Goal: Transaction & Acquisition: Obtain resource

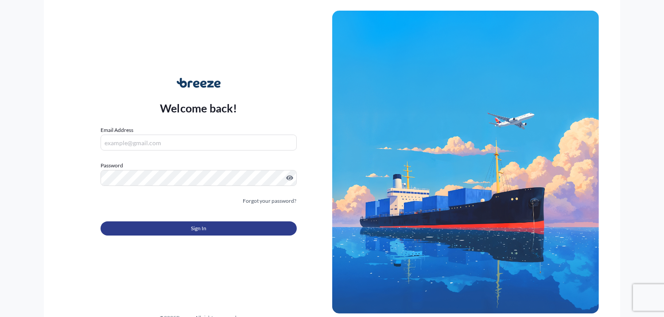
type input "[PERSON_NAME][EMAIL_ADDRESS][PERSON_NAME][DOMAIN_NAME]"
click at [202, 228] on span "Sign In" at bounding box center [198, 228] width 15 height 9
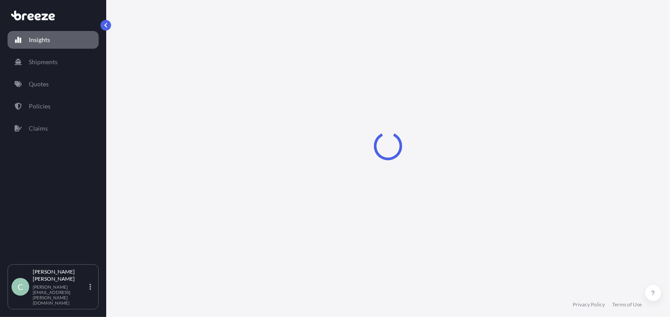
select select "2025"
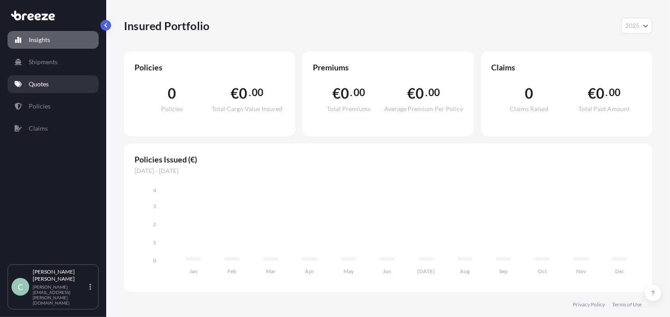
click at [43, 86] on p "Quotes" at bounding box center [39, 84] width 20 height 9
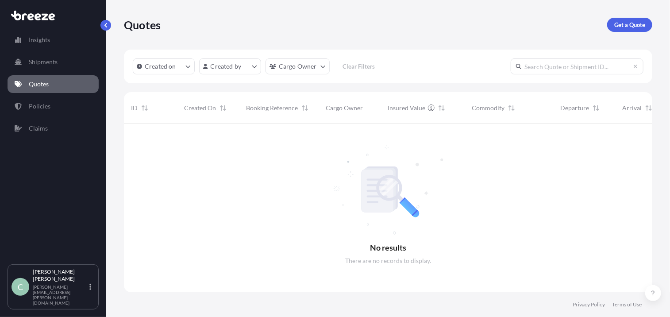
scroll to position [193, 522]
click at [37, 63] on p "Shipments" at bounding box center [43, 62] width 29 height 9
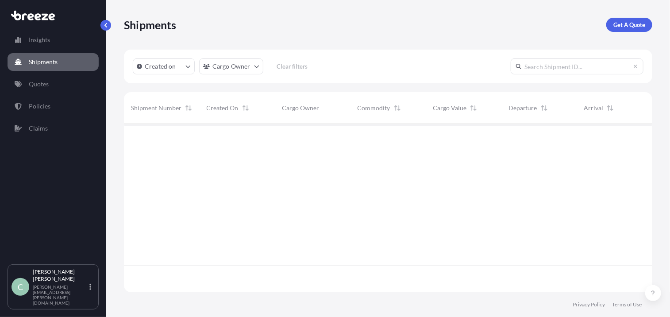
scroll to position [193, 522]
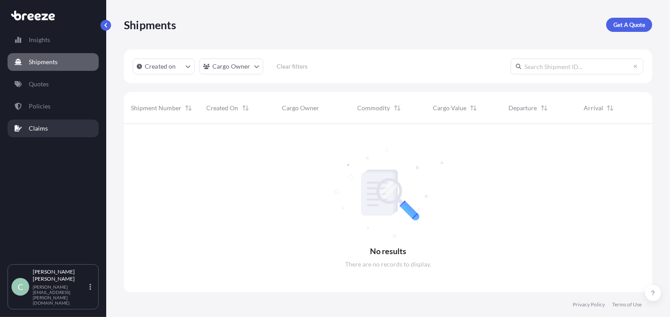
click at [35, 125] on p "Claims" at bounding box center [38, 128] width 19 height 9
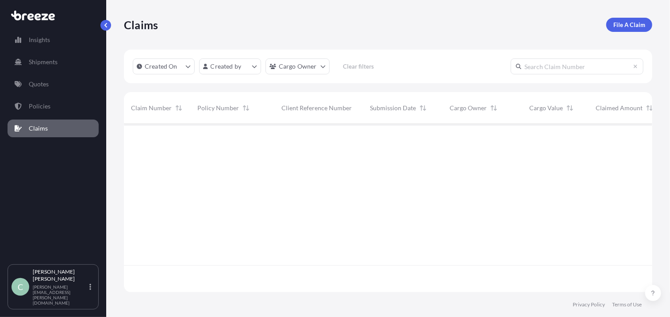
scroll to position [193, 522]
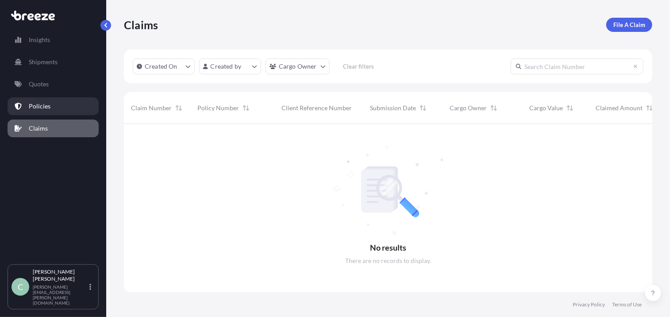
click at [31, 107] on p "Policies" at bounding box center [40, 106] width 22 height 9
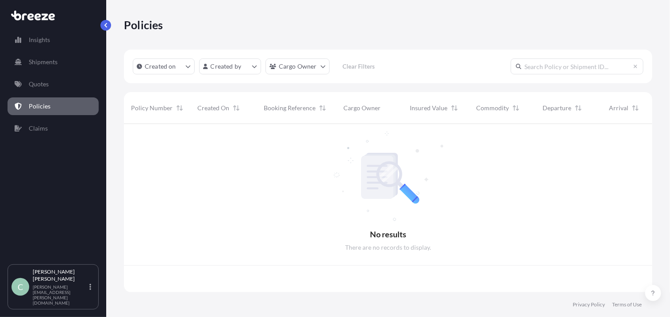
click at [31, 107] on p "Policies" at bounding box center [40, 106] width 22 height 9
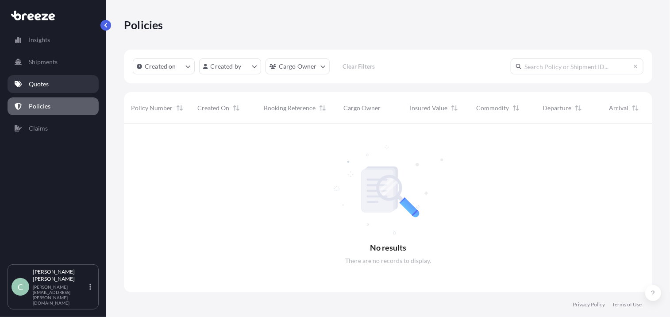
click at [31, 85] on p "Quotes" at bounding box center [39, 84] width 20 height 9
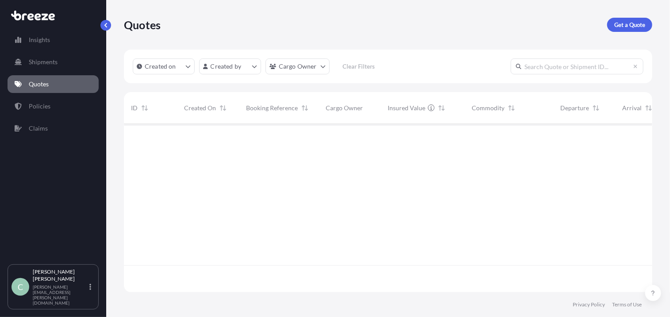
scroll to position [193, 522]
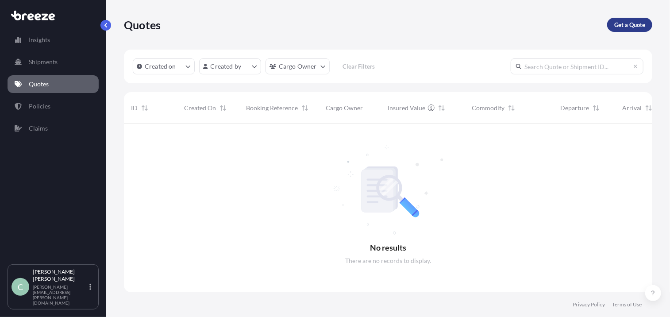
click at [629, 22] on p "Get a Quote" at bounding box center [629, 24] width 31 height 9
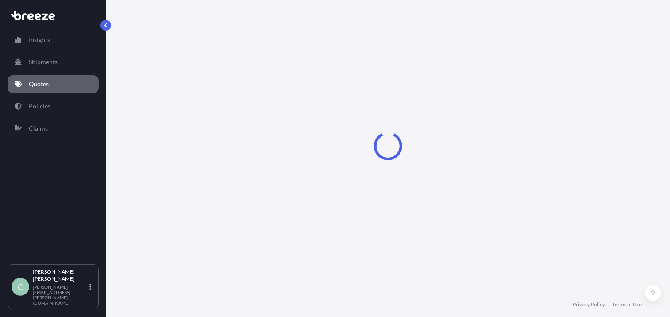
scroll to position [14, 0]
select select "Sea"
select select "1"
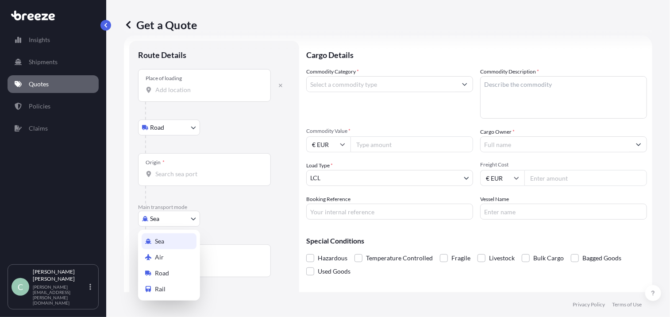
click at [196, 219] on body "Insights Shipments Quotes Policies Claims C [PERSON_NAME] van den Berg [EMAIL_A…" at bounding box center [335, 158] width 670 height 317
click at [192, 255] on div "Air" at bounding box center [169, 257] width 55 height 16
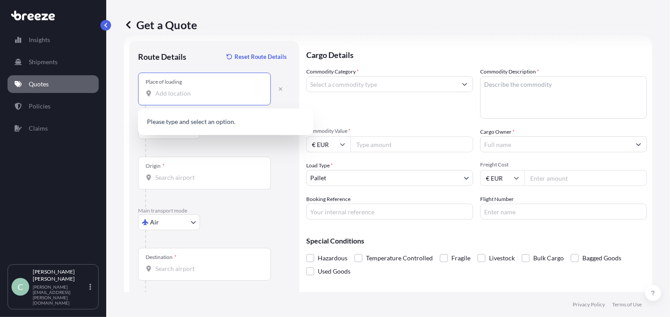
click at [194, 94] on input "Place of loading" at bounding box center [207, 93] width 104 height 9
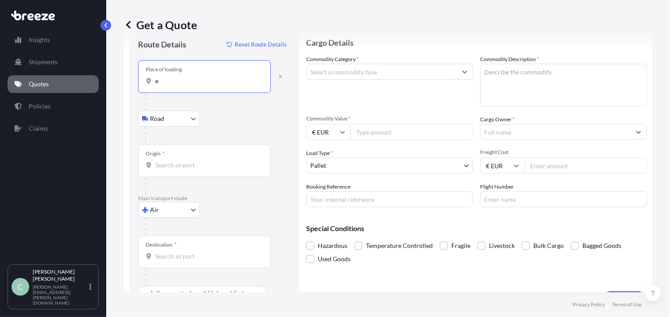
scroll to position [48, 0]
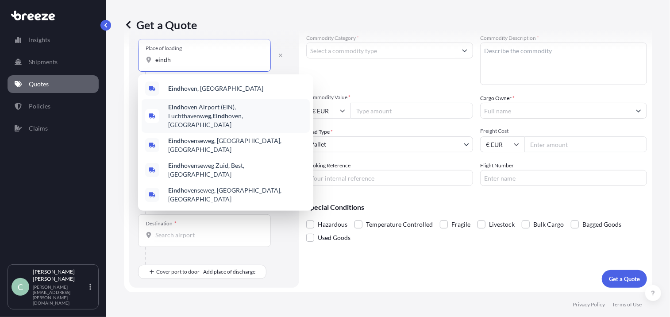
click at [216, 108] on span "[GEOGRAPHIC_DATA] (EIN), Luchthavenweg, [GEOGRAPHIC_DATA], [GEOGRAPHIC_DATA]" at bounding box center [237, 116] width 138 height 27
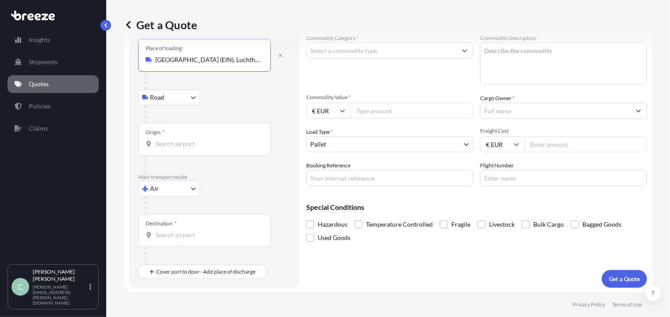
type input "[GEOGRAPHIC_DATA] (EIN), Luchthavenweg, [GEOGRAPHIC_DATA], [GEOGRAPHIC_DATA]"
drag, startPoint x: 211, startPoint y: 62, endPoint x: 259, endPoint y: 54, distance: 48.0
click at [259, 54] on div "Place of loading [GEOGRAPHIC_DATA] (EIN), Luchthavenweg, [GEOGRAPHIC_DATA], [GE…" at bounding box center [204, 55] width 133 height 33
click at [259, 55] on input "[GEOGRAPHIC_DATA] (EIN), Luchthavenweg, [GEOGRAPHIC_DATA], [GEOGRAPHIC_DATA]" at bounding box center [207, 59] width 104 height 9
click at [279, 54] on icon "button" at bounding box center [281, 56] width 4 height 4
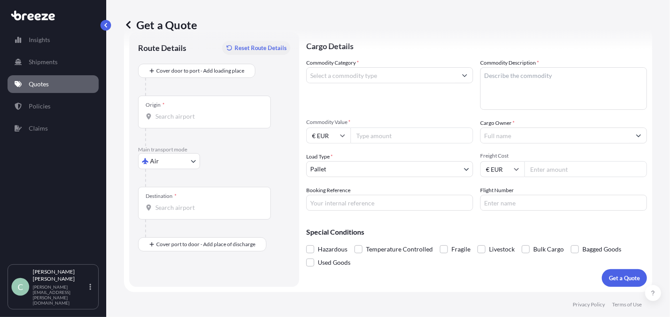
scroll to position [23, 0]
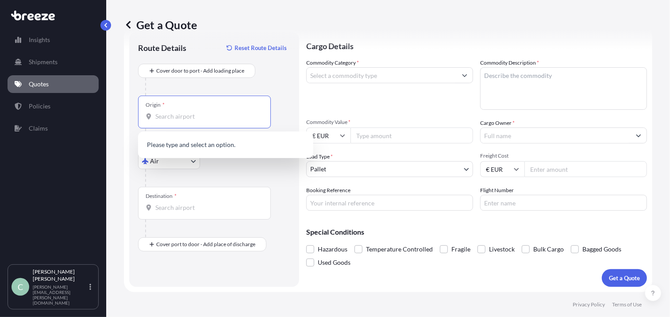
click at [219, 115] on input "Origin *" at bounding box center [207, 116] width 104 height 9
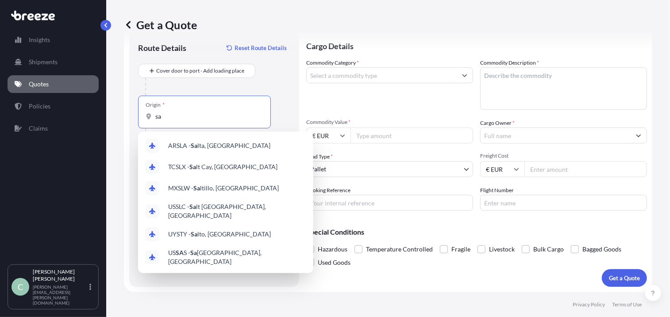
type input "s"
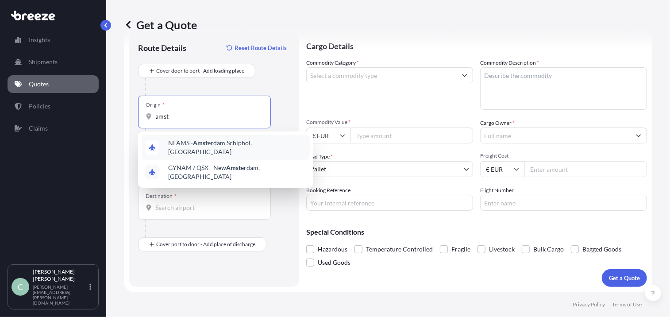
click at [224, 143] on span "NLAMS - Amst erdam Schiphol, [GEOGRAPHIC_DATA]" at bounding box center [237, 148] width 138 height 18
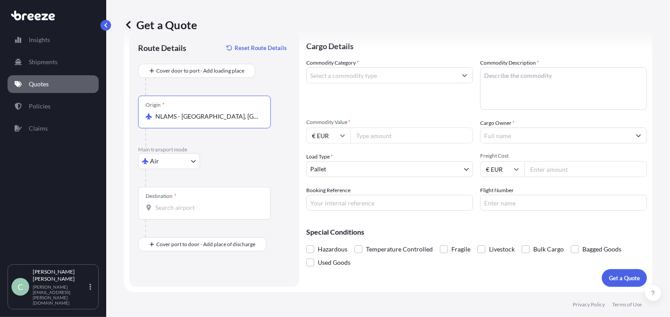
type input "NLAMS - [GEOGRAPHIC_DATA], [GEOGRAPHIC_DATA]"
click at [219, 201] on div "Destination *" at bounding box center [204, 203] width 133 height 33
click at [219, 203] on input "Destination *" at bounding box center [207, 207] width 104 height 9
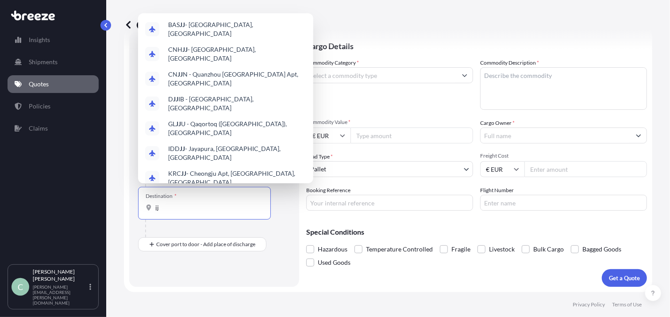
type input "j"
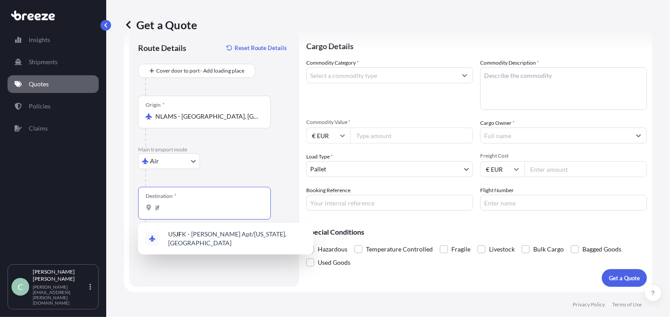
type input "j"
click at [191, 232] on span "US JFK - [PERSON_NAME] Apt/[US_STATE], [GEOGRAPHIC_DATA]" at bounding box center [237, 239] width 138 height 18
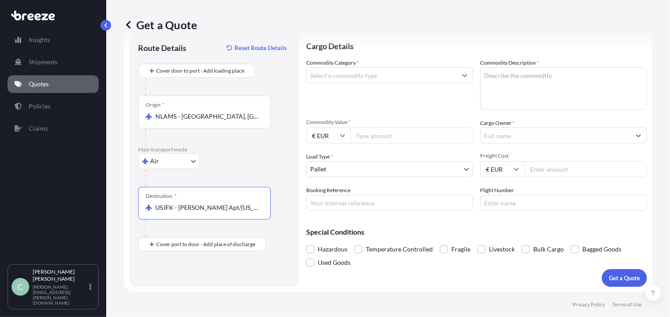
type input "USJFK - [PERSON_NAME] Apt/[US_STATE], [GEOGRAPHIC_DATA]"
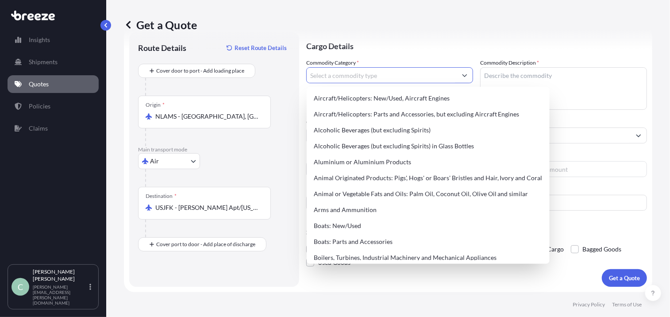
click at [463, 75] on icon "Show suggestions" at bounding box center [464, 75] width 5 height 5
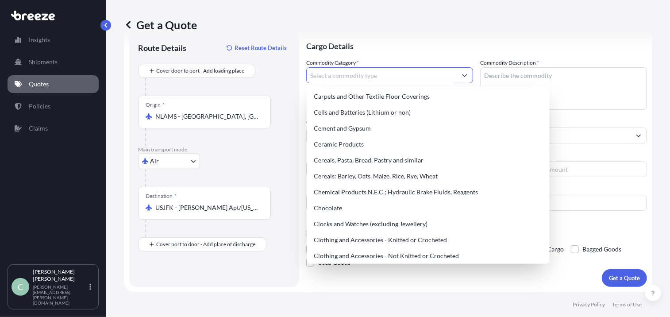
scroll to position [0, 0]
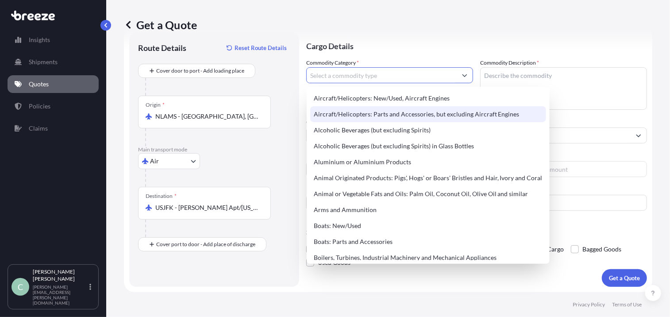
click at [433, 117] on div "Aircraft/Helicopters: Parts and Accessories, but excluding Aircraft Engines" at bounding box center [428, 114] width 236 height 16
type input "Aircraft/Helicopters: Parts and Accessories, but excluding Aircraft Engines"
click at [433, 117] on div "Aircraft/Helicopters: Parts and Accessories, but excluding Aircraft Engines" at bounding box center [428, 114] width 236 height 16
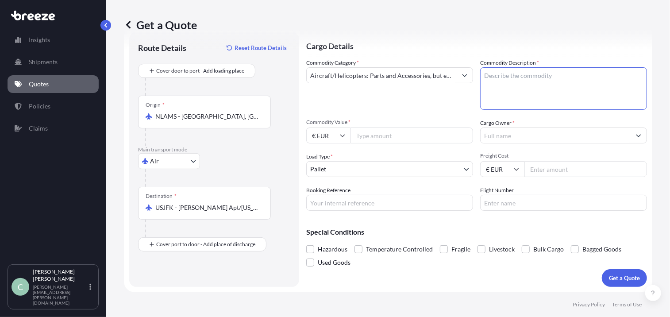
click at [480, 76] on textarea "Commodity Description *" at bounding box center [563, 88] width 167 height 42
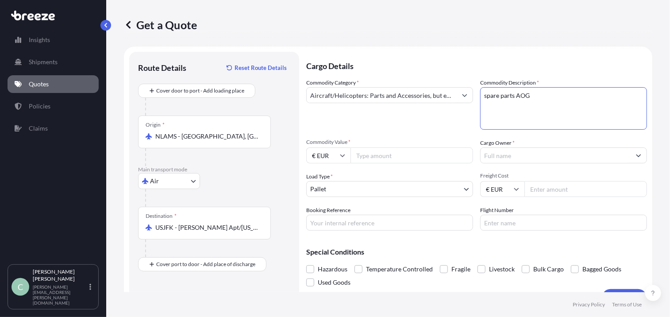
type textarea "spare parts AOG"
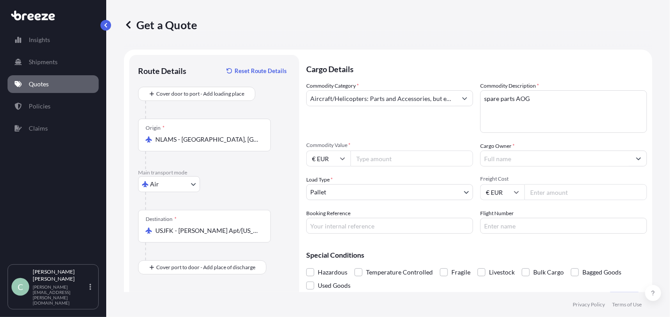
click at [413, 135] on div "Commodity Category * Aircraft/Helicopters: Parts and Accessories, but excluding…" at bounding box center [476, 157] width 341 height 152
click at [409, 155] on input "Commodity Value *" at bounding box center [412, 158] width 123 height 16
type input "1"
type input "5000"
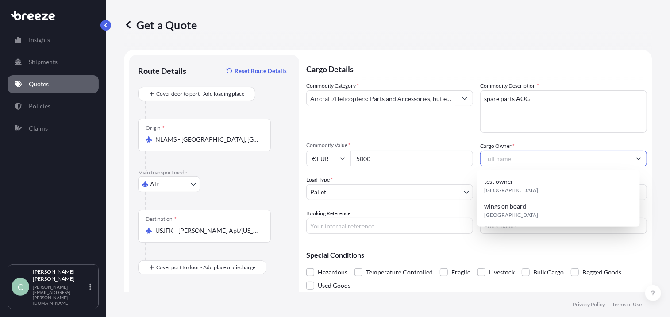
click at [481, 160] on input "Cargo Owner *" at bounding box center [556, 158] width 150 height 16
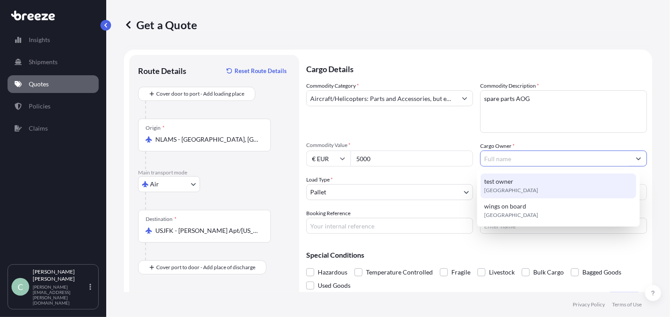
click at [490, 180] on span "test owner" at bounding box center [498, 181] width 29 height 9
type input "test owner"
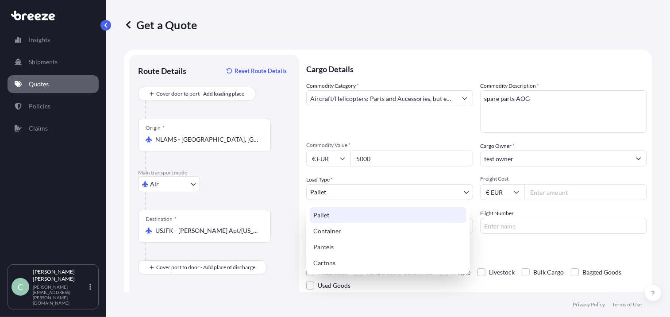
click at [463, 190] on body "Insights Shipments Quotes Policies Claims C [PERSON_NAME] van den Berg [EMAIL_A…" at bounding box center [335, 158] width 670 height 317
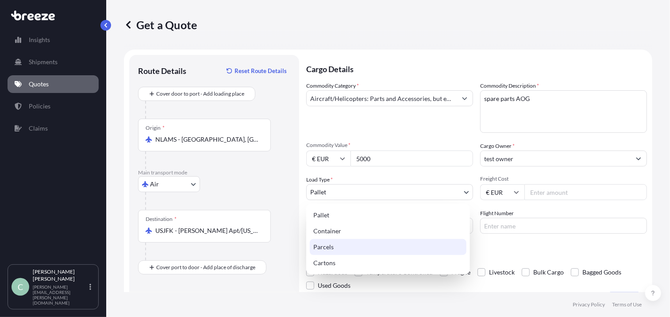
click at [403, 247] on div "Parcels" at bounding box center [388, 247] width 157 height 16
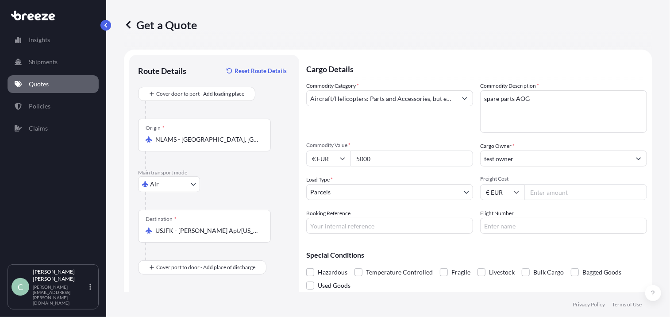
click at [528, 190] on input "Freight Cost" at bounding box center [586, 192] width 123 height 16
type input "5000"
click at [358, 158] on input "5000" at bounding box center [412, 158] width 123 height 16
click at [374, 158] on input "75000" at bounding box center [412, 158] width 123 height 16
type input "7500"
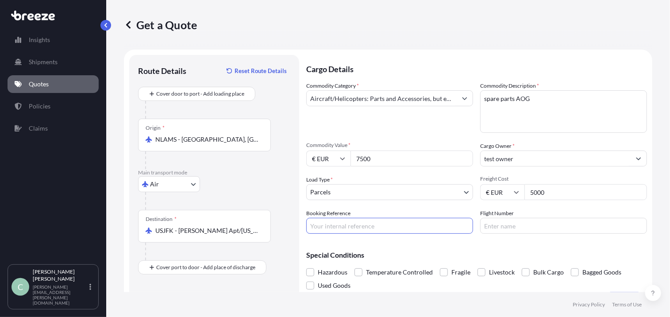
click at [422, 228] on input "Booking Reference" at bounding box center [389, 226] width 167 height 16
type input "test"
type input "kl1234"
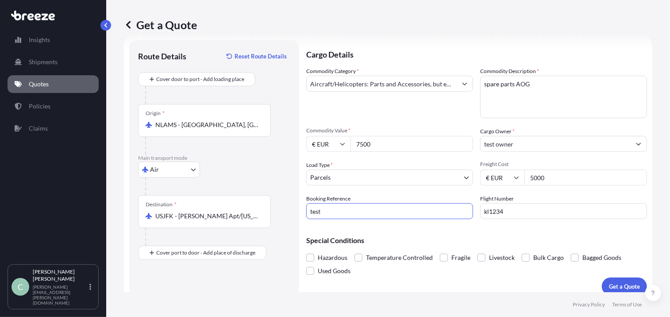
scroll to position [23, 0]
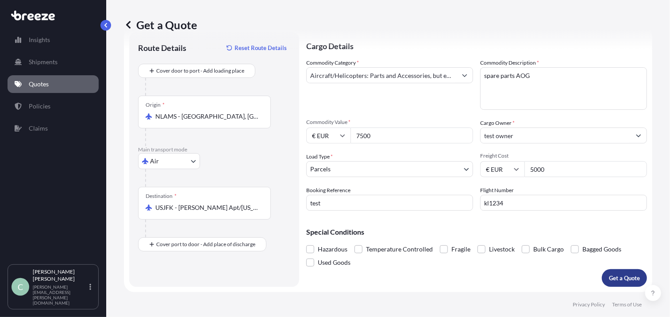
click at [615, 281] on p "Get a Quote" at bounding box center [624, 278] width 31 height 9
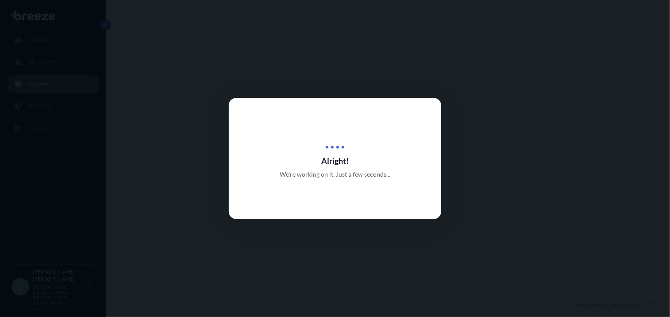
select select "Air"
select select "3"
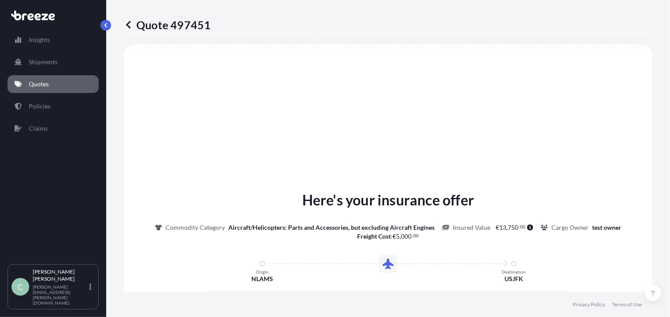
scroll to position [368, 0]
